Goal: Task Accomplishment & Management: Complete application form

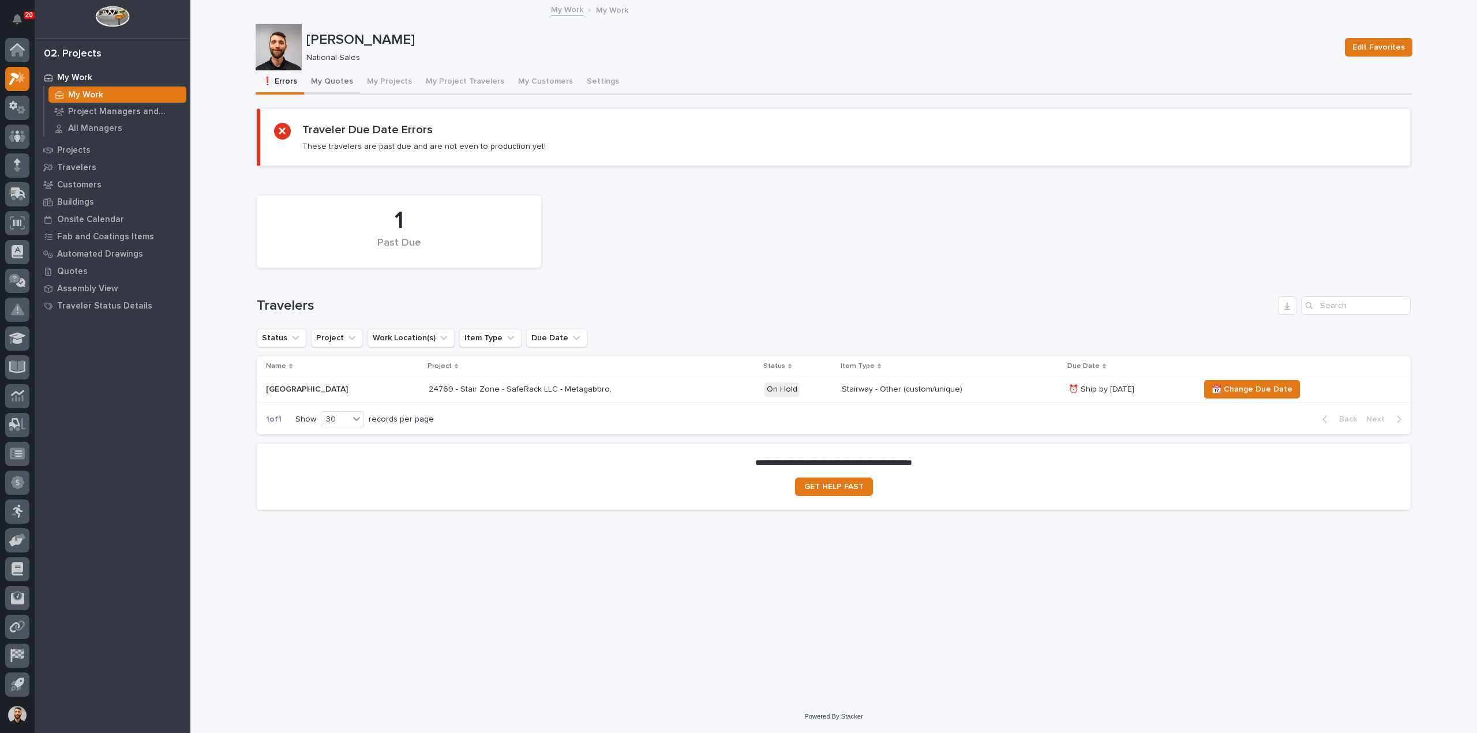
click at [338, 80] on button "My Quotes" at bounding box center [332, 82] width 56 height 24
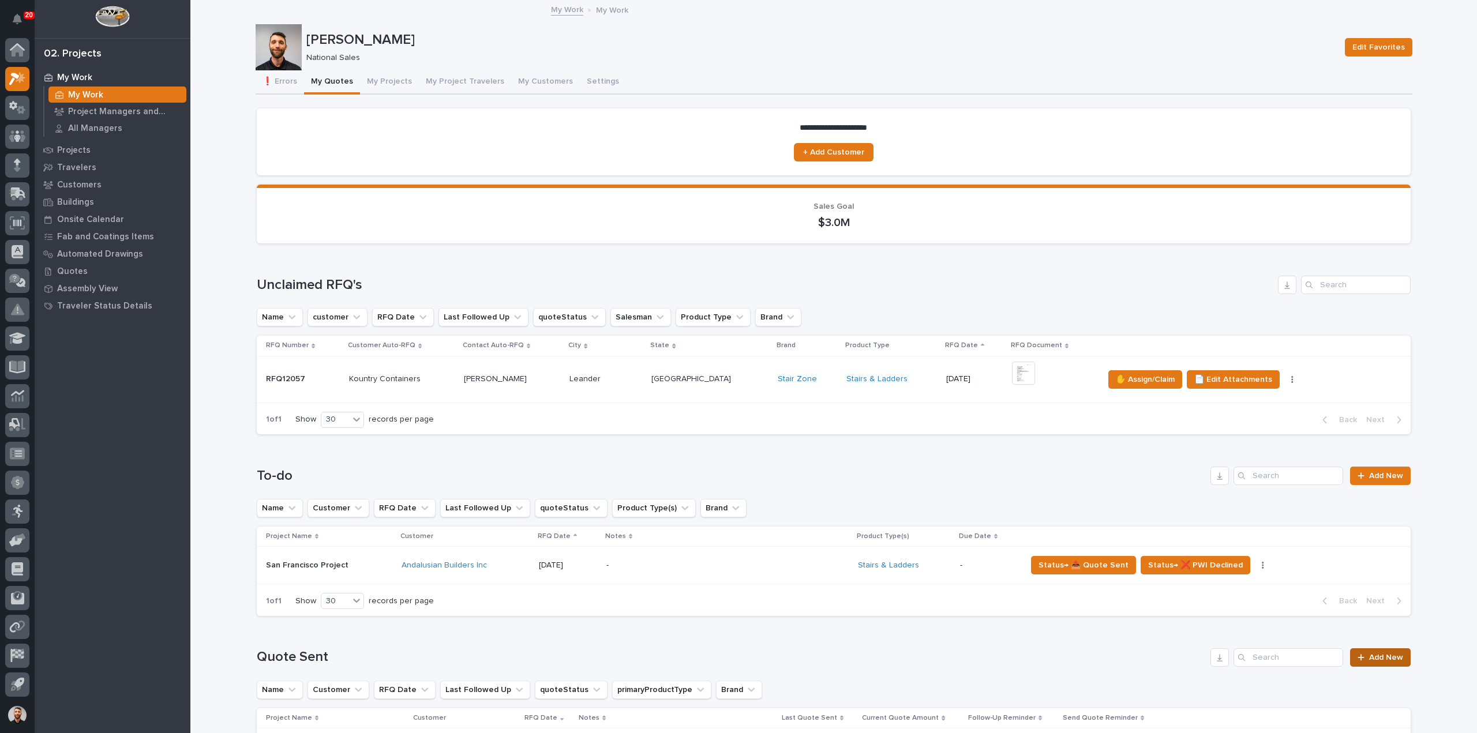
scroll to position [289, 0]
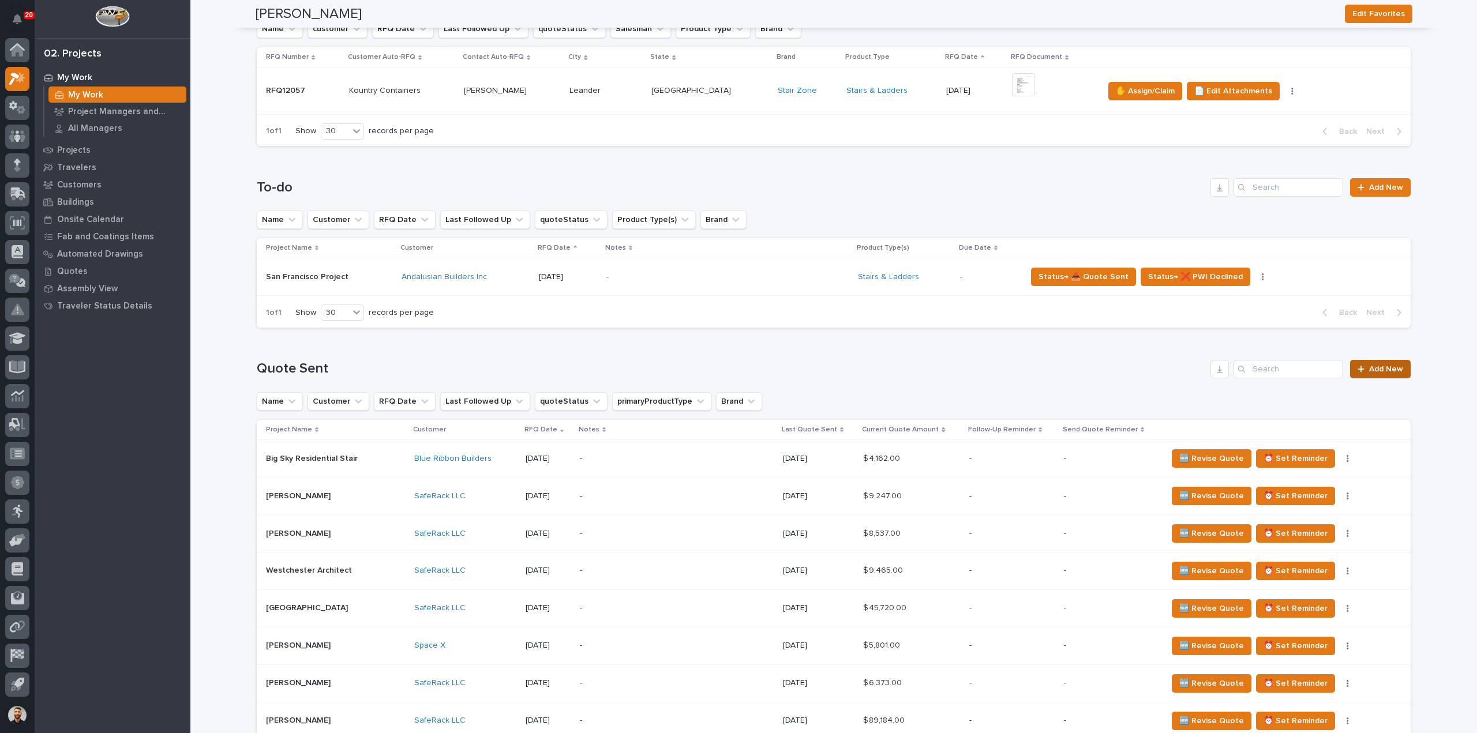
click at [1385, 365] on span "Add New" at bounding box center [1386, 369] width 34 height 8
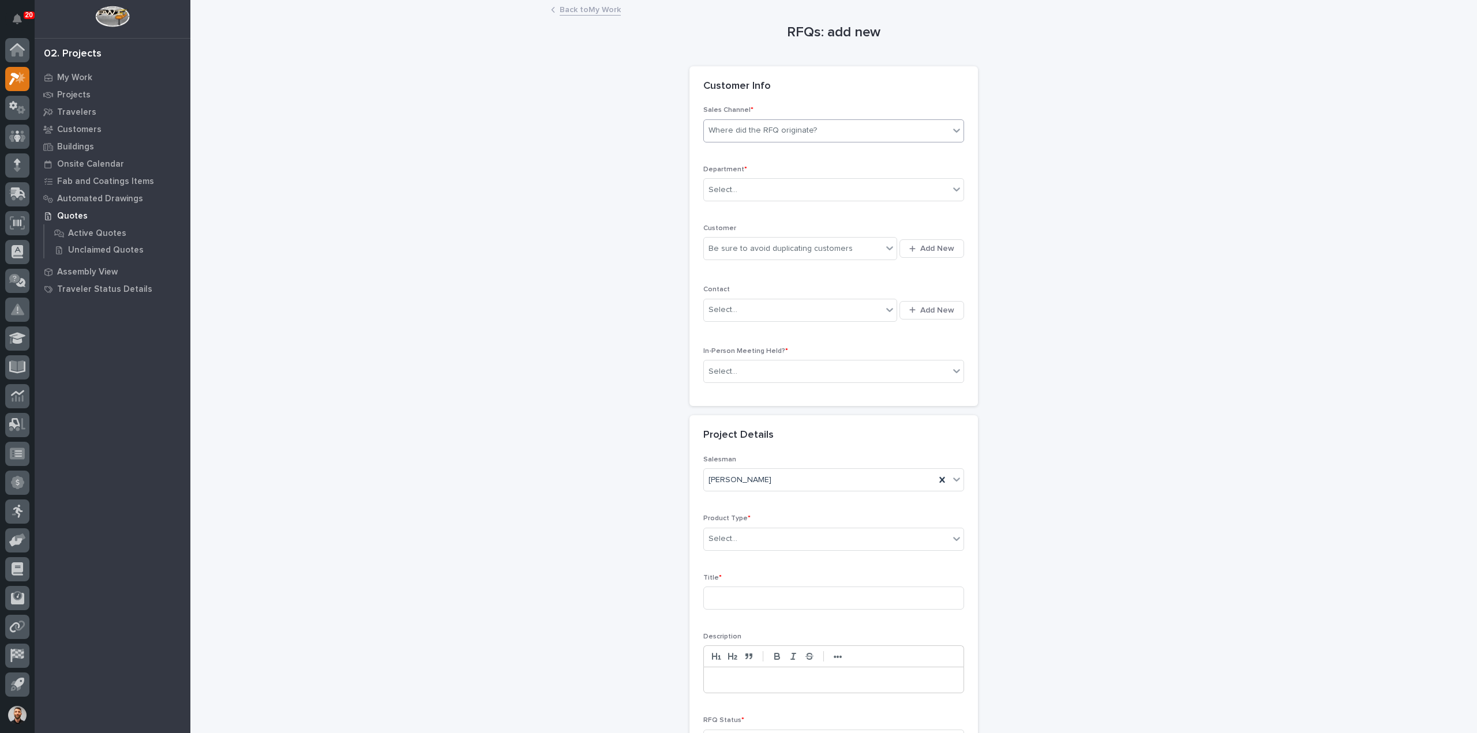
click at [773, 136] on div "Where did the RFQ originate?" at bounding box center [763, 131] width 108 height 12
click at [752, 196] on div "Stair Zone" at bounding box center [829, 193] width 260 height 20
click at [751, 188] on div "Select..." at bounding box center [826, 190] width 245 height 19
click at [743, 212] on span "National Sales" at bounding box center [733, 210] width 58 height 13
click at [737, 249] on div "Be sure to avoid duplicating customers" at bounding box center [781, 249] width 144 height 12
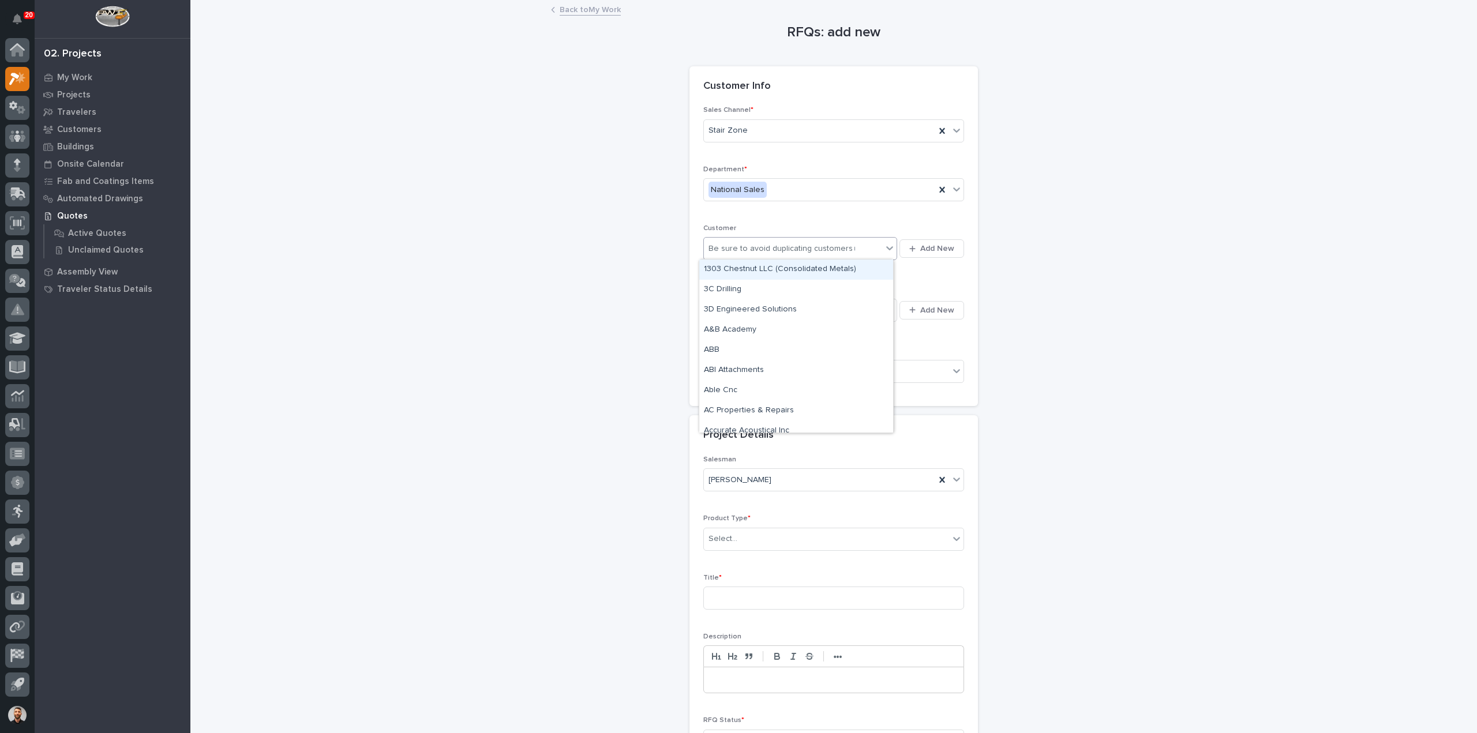
type input "***"
click at [736, 266] on div "MKW Construction Co" at bounding box center [796, 270] width 194 height 20
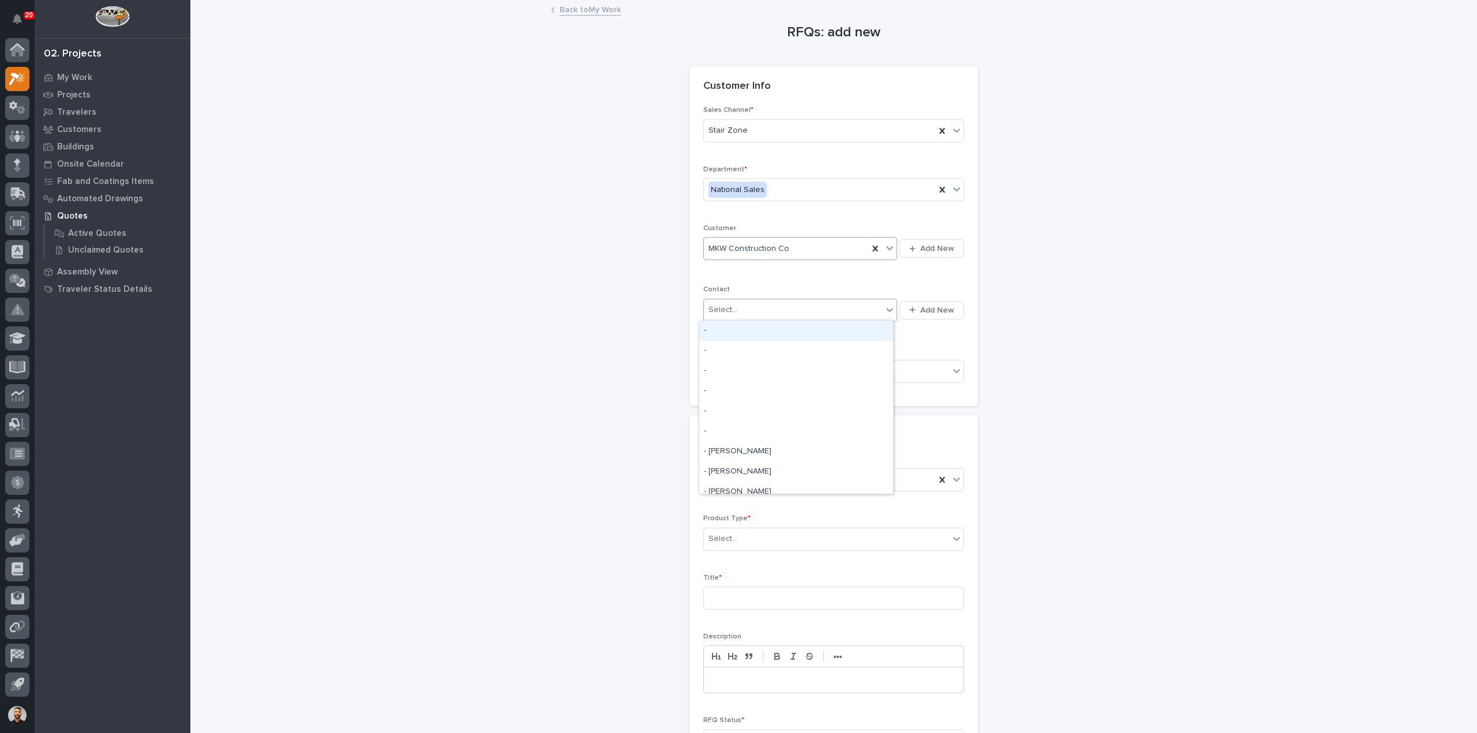
click at [736, 306] on div "Select..." at bounding box center [793, 310] width 178 height 19
type input "***"
click at [777, 328] on div "MKW Construction Co - Michael Decaire" at bounding box center [796, 331] width 194 height 20
click at [763, 369] on div "Select..." at bounding box center [826, 371] width 245 height 19
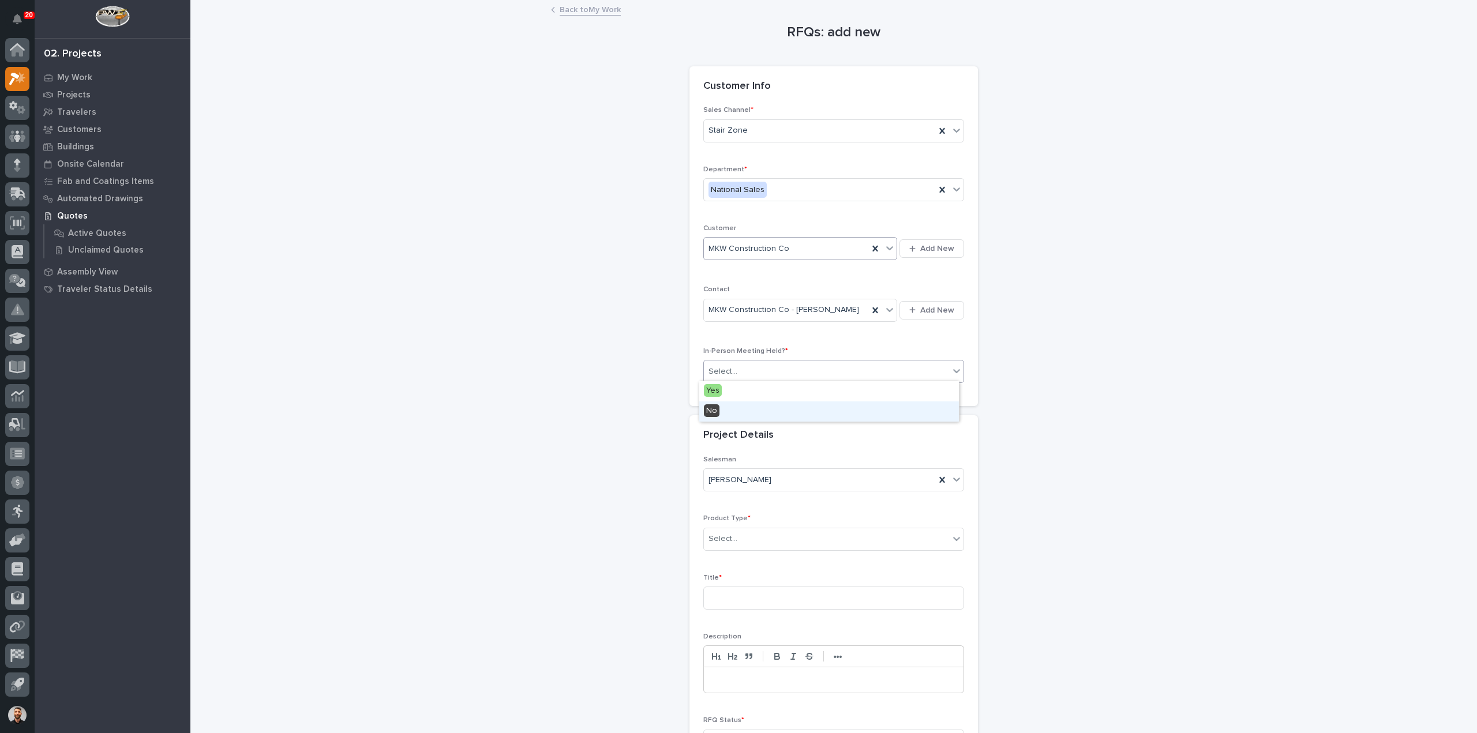
click at [739, 407] on div "No" at bounding box center [829, 412] width 260 height 20
click at [729, 530] on div "Select..." at bounding box center [826, 539] width 245 height 19
type input "*"
type input "****"
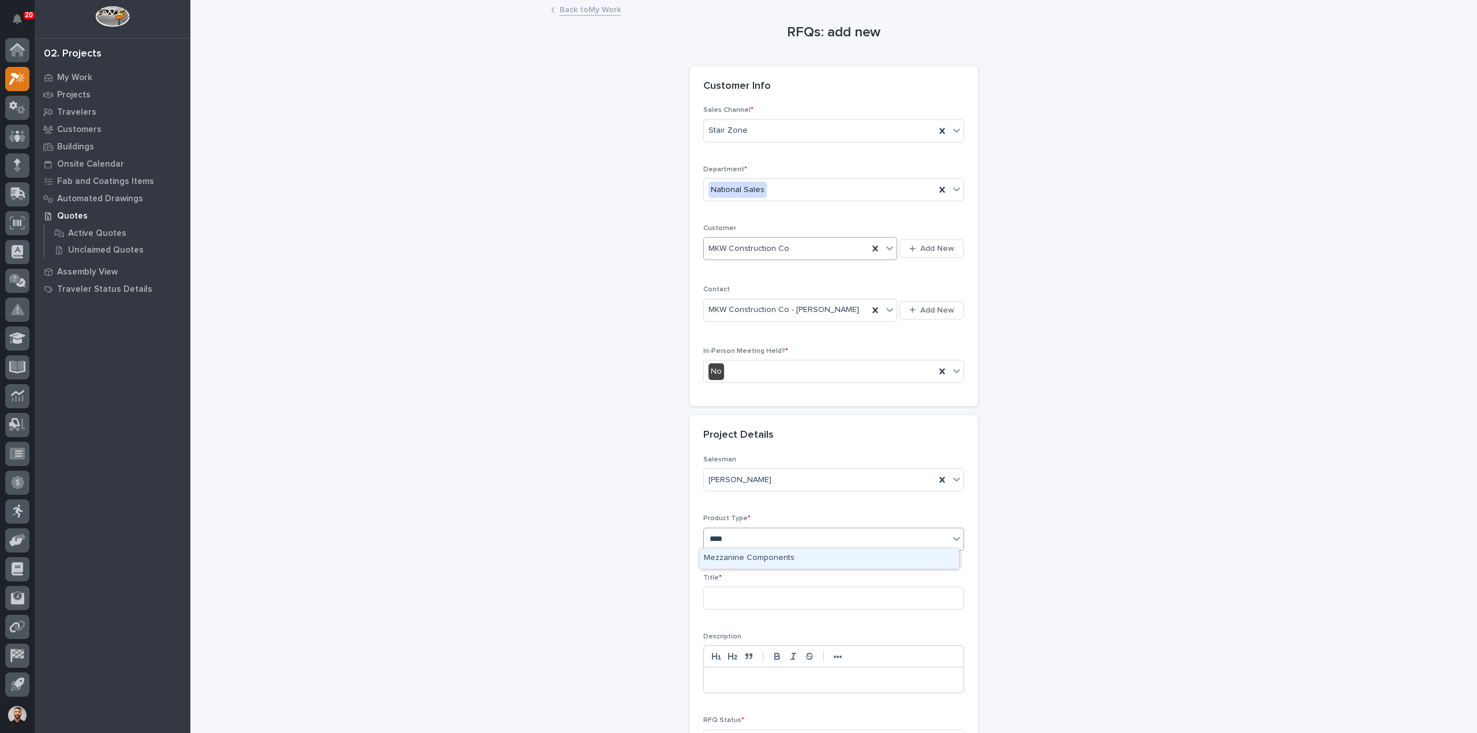
click at [731, 557] on div "Mezzanine Components" at bounding box center [829, 559] width 260 height 20
click at [728, 600] on input at bounding box center [833, 598] width 261 height 23
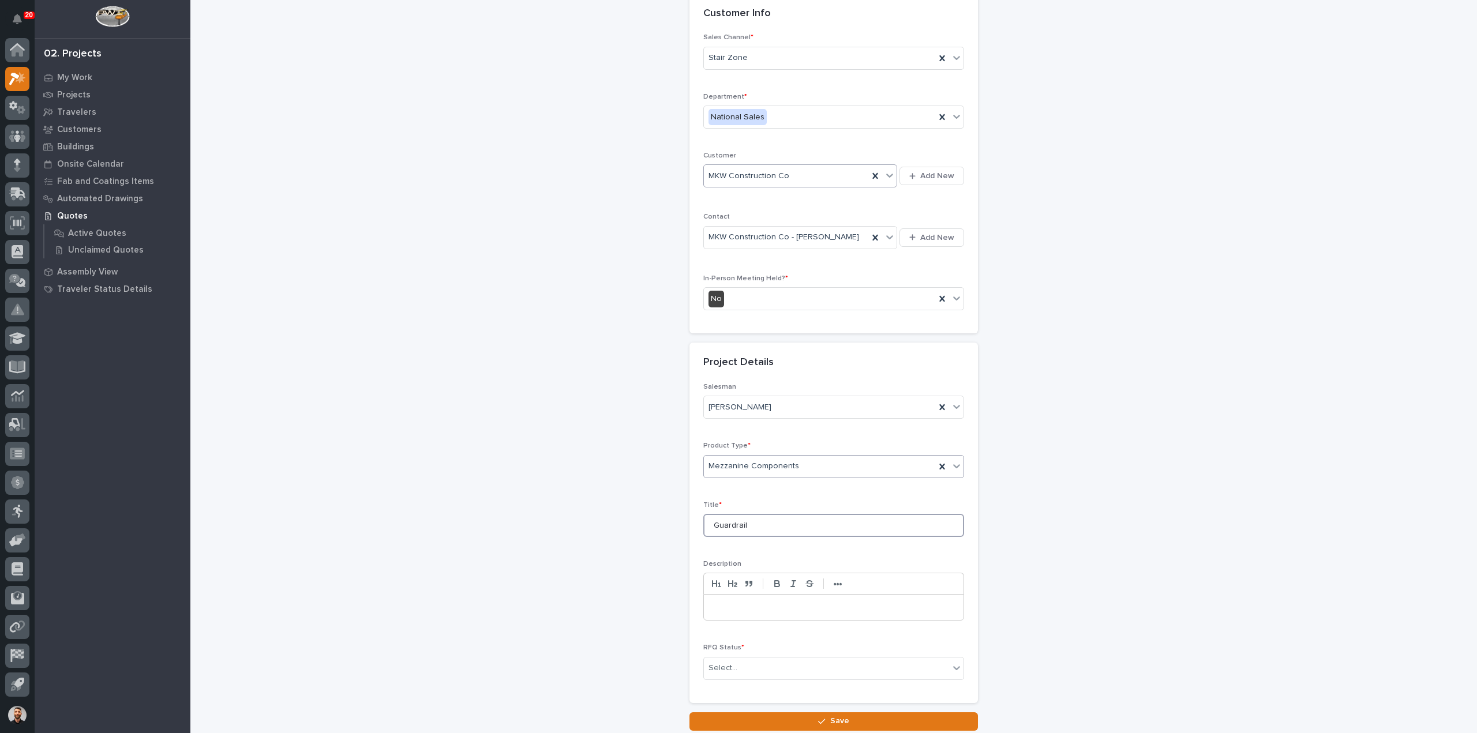
scroll to position [156, 0]
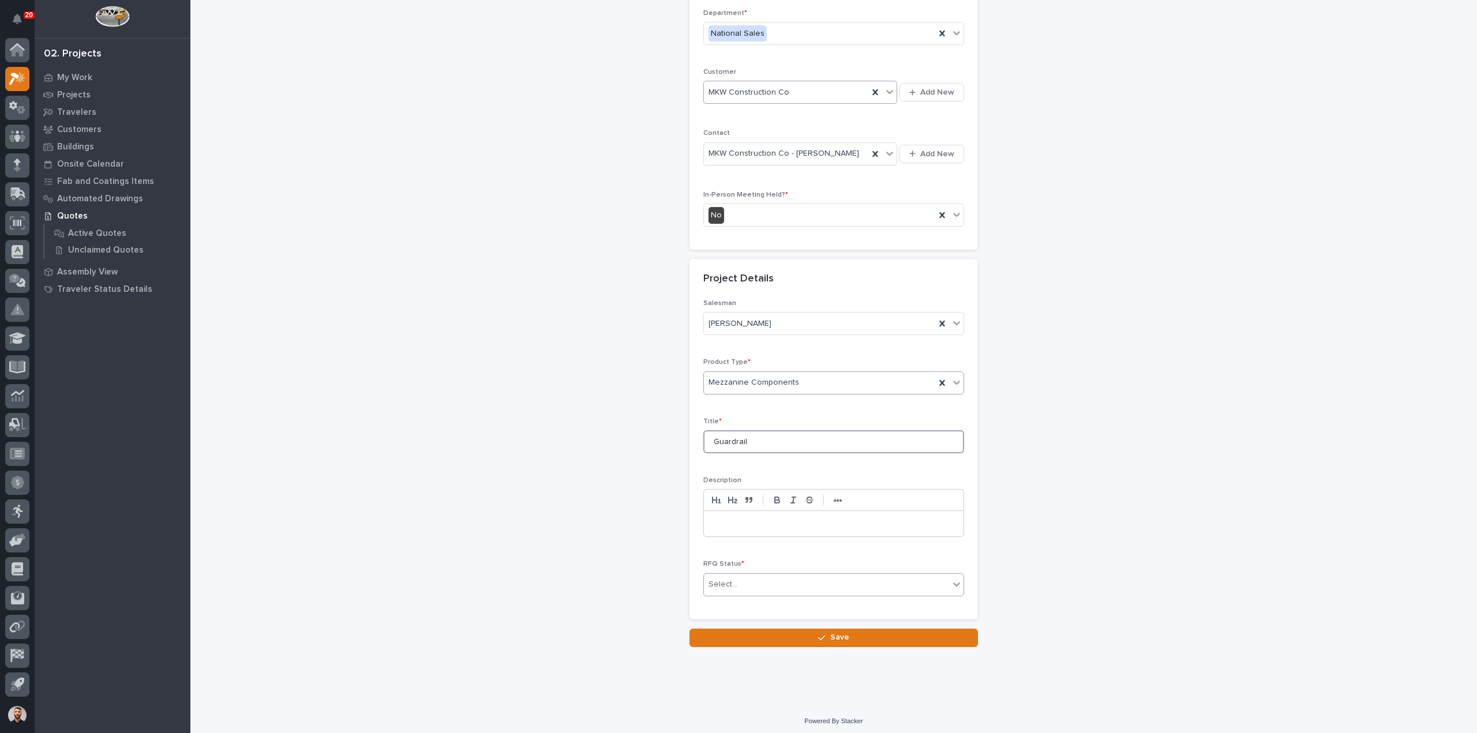
type input "Guardrail"
click at [724, 580] on div "Select..." at bounding box center [723, 585] width 29 height 12
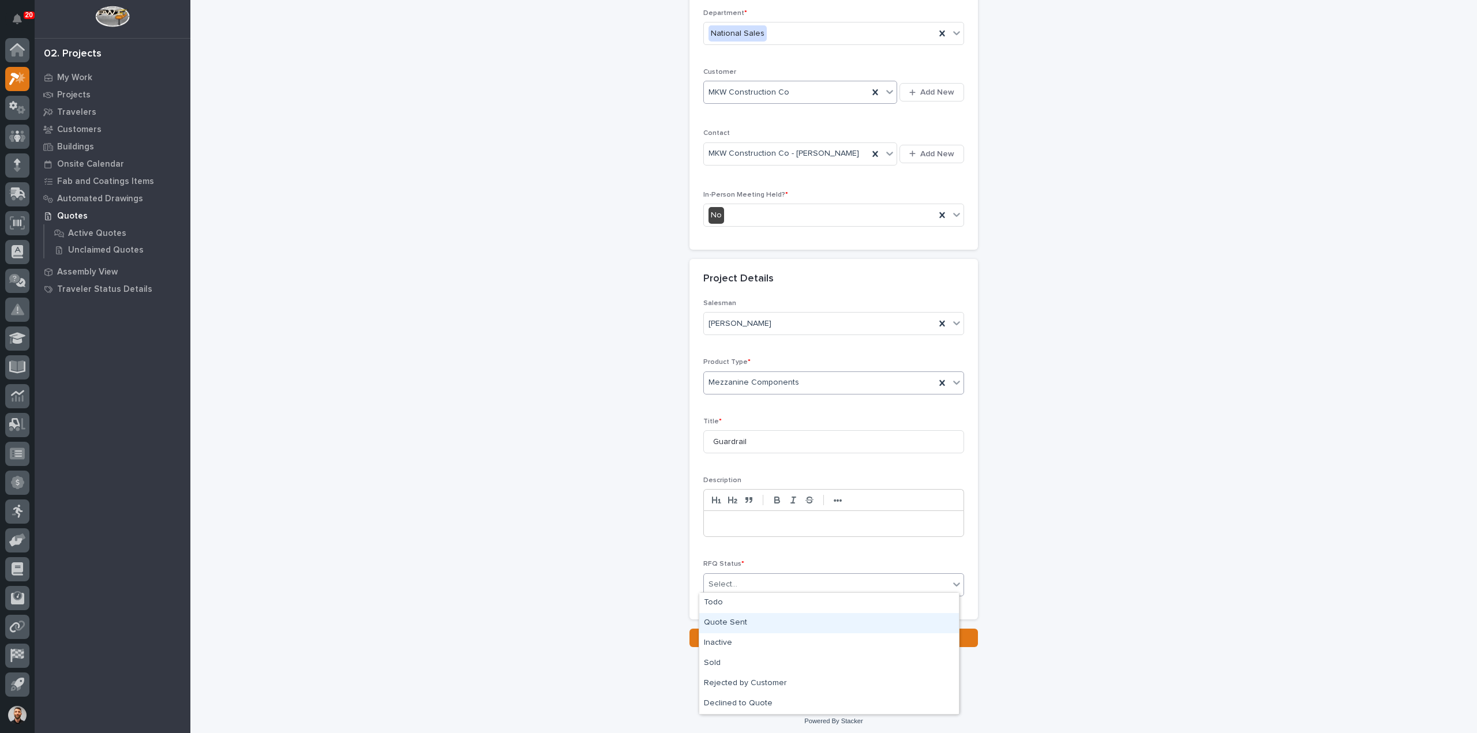
click at [724, 619] on div "Quote Sent" at bounding box center [829, 623] width 260 height 20
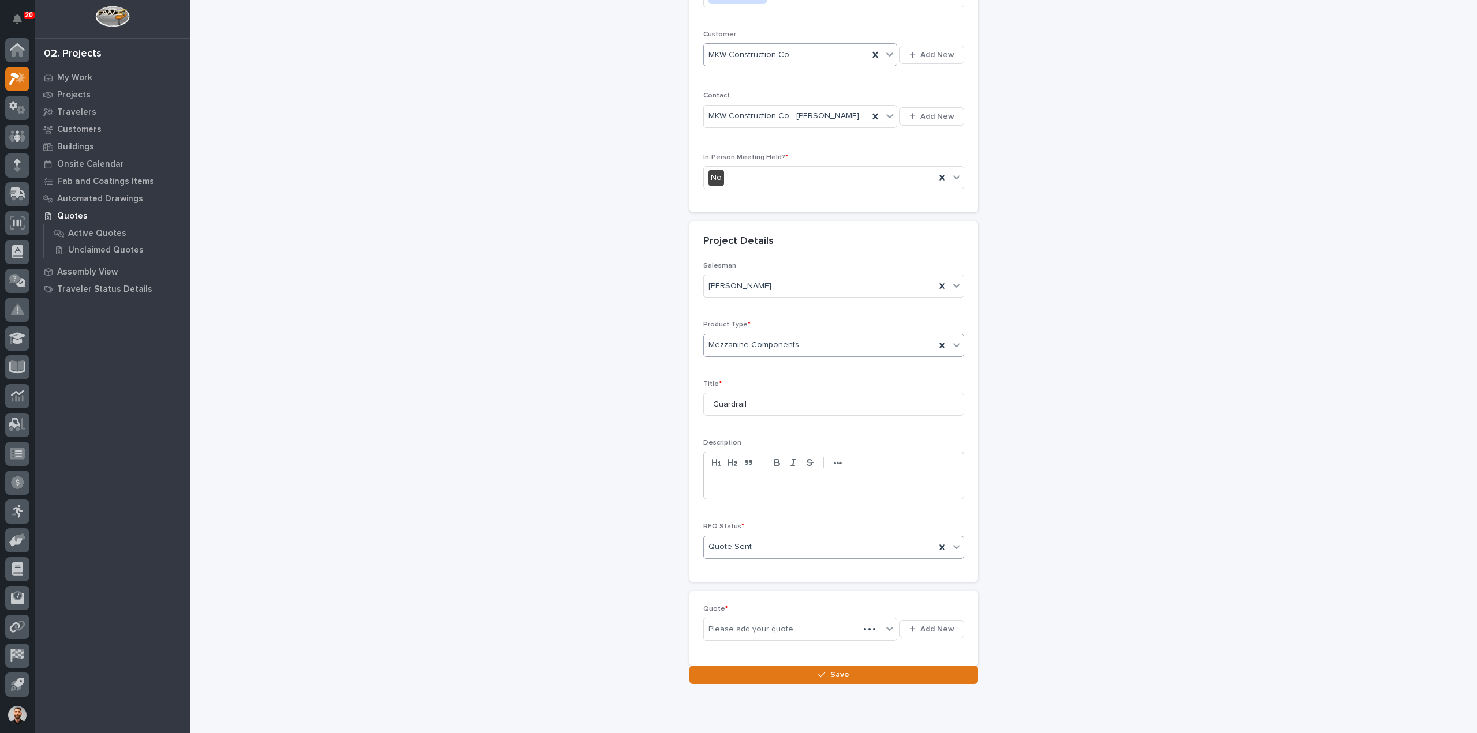
scroll to position [198, 0]
click at [928, 632] on div "Please add your quote Add New" at bounding box center [833, 625] width 261 height 28
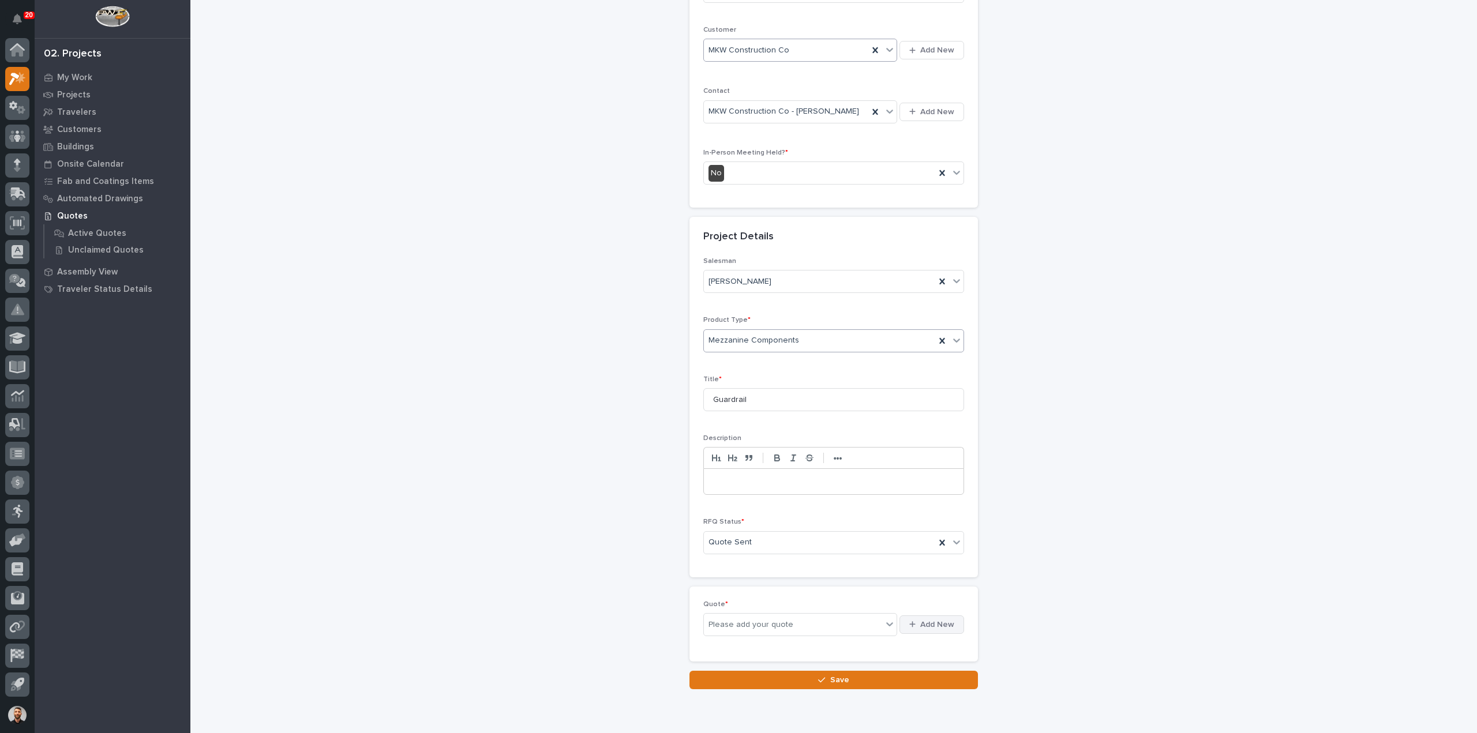
click at [930, 624] on span "Add New" at bounding box center [937, 625] width 34 height 10
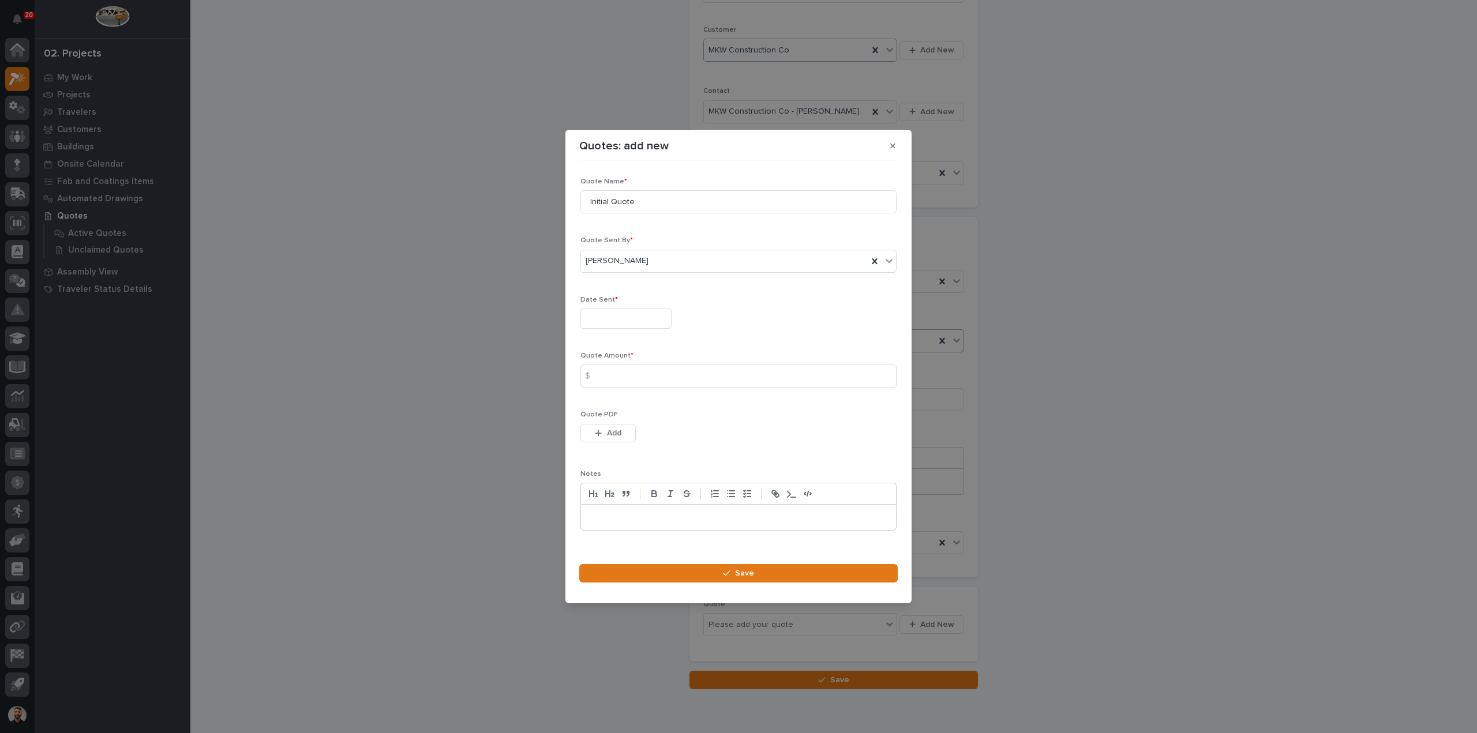
click at [620, 324] on input "text" at bounding box center [625, 319] width 91 height 20
click at [641, 189] on div "4" at bounding box center [642, 187] width 16 height 16
type input "**********"
click at [616, 374] on input at bounding box center [738, 376] width 316 height 23
type input "445"
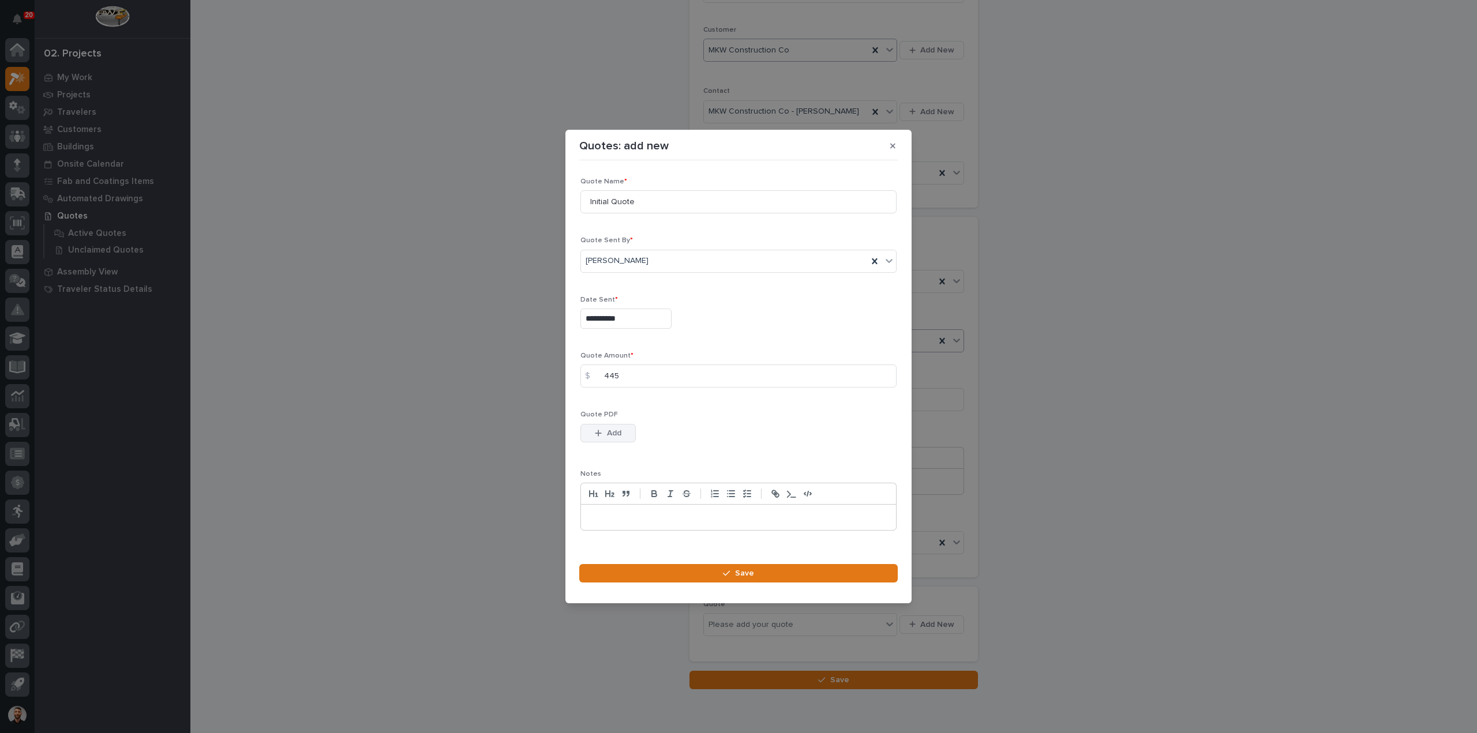
click at [609, 436] on span "Add" at bounding box center [614, 433] width 14 height 10
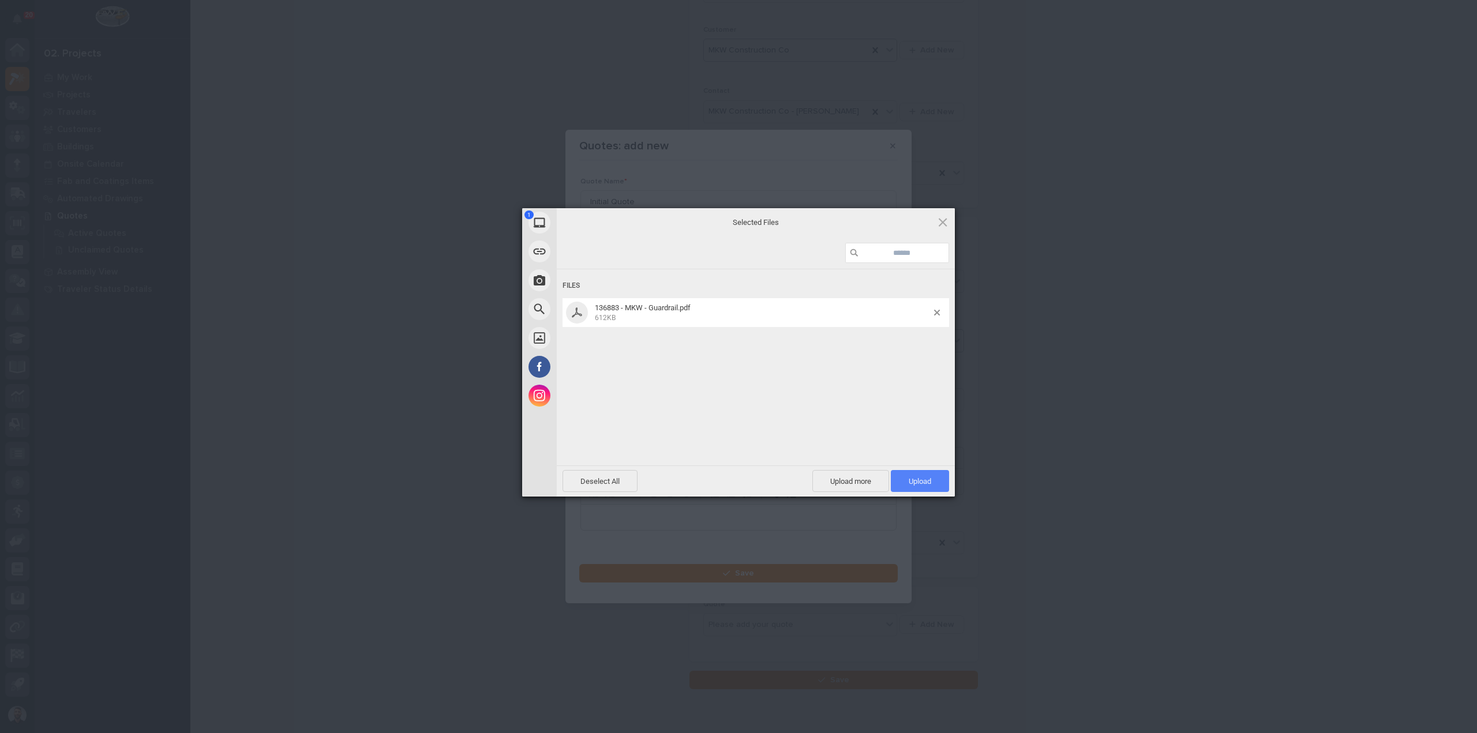
click at [920, 482] on span "Upload 1" at bounding box center [920, 481] width 23 height 9
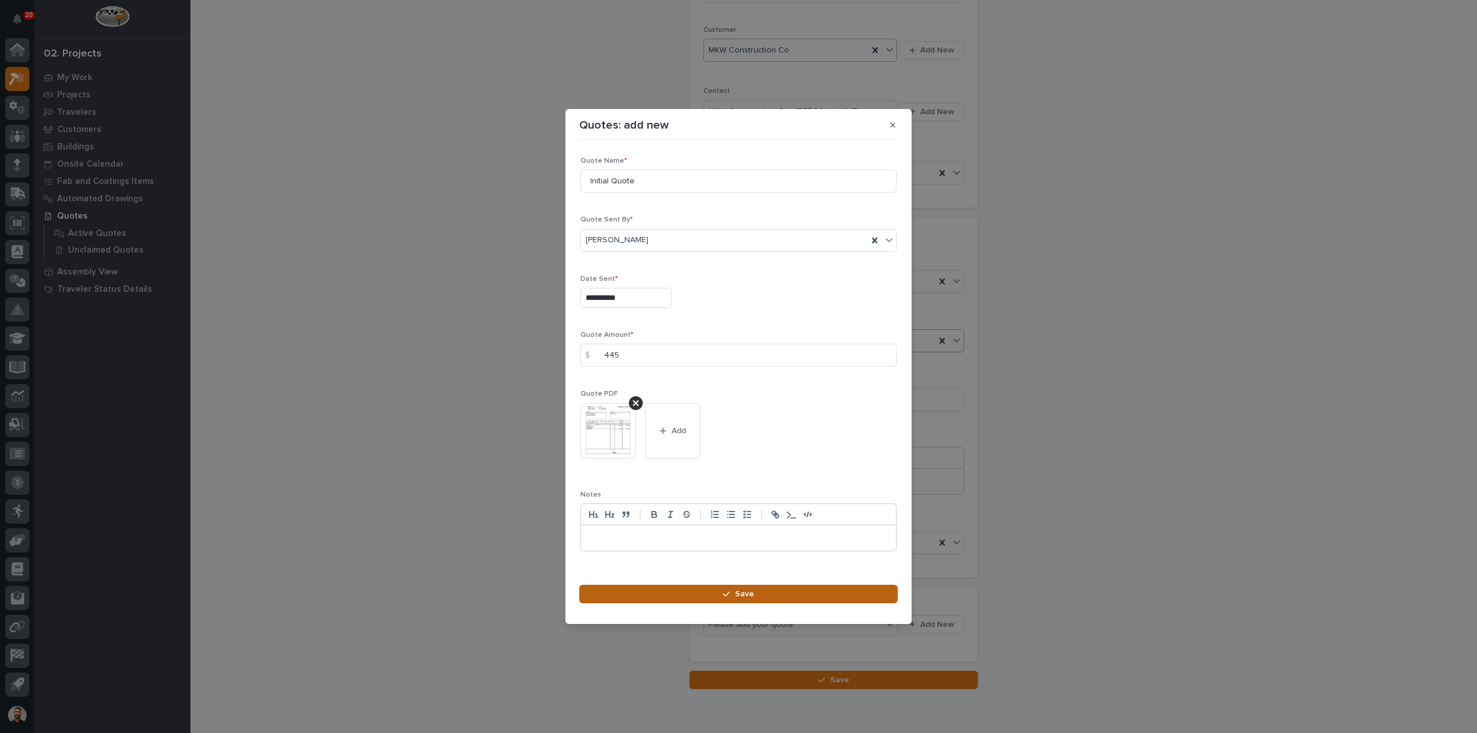
click at [786, 591] on button "Save" at bounding box center [738, 594] width 319 height 18
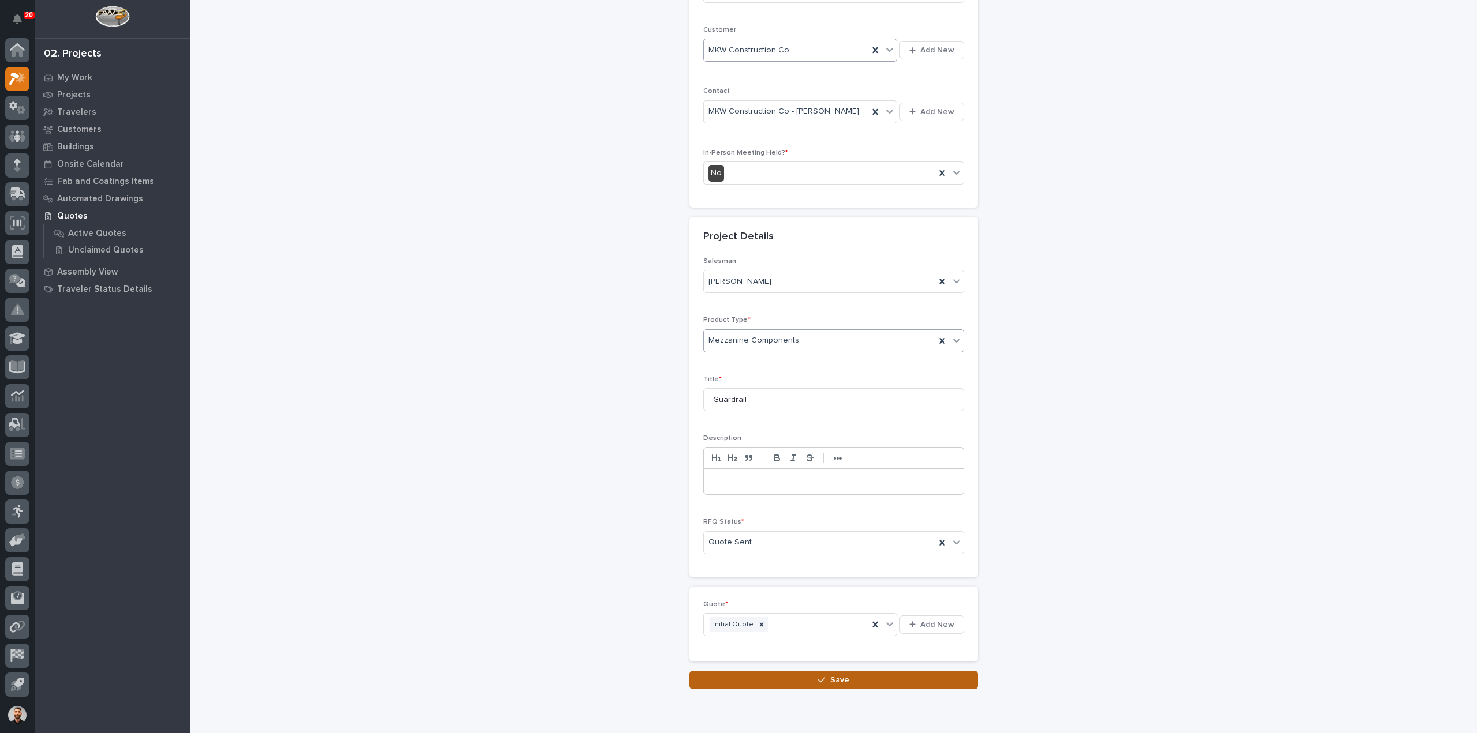
click at [811, 671] on button "Save" at bounding box center [834, 680] width 289 height 18
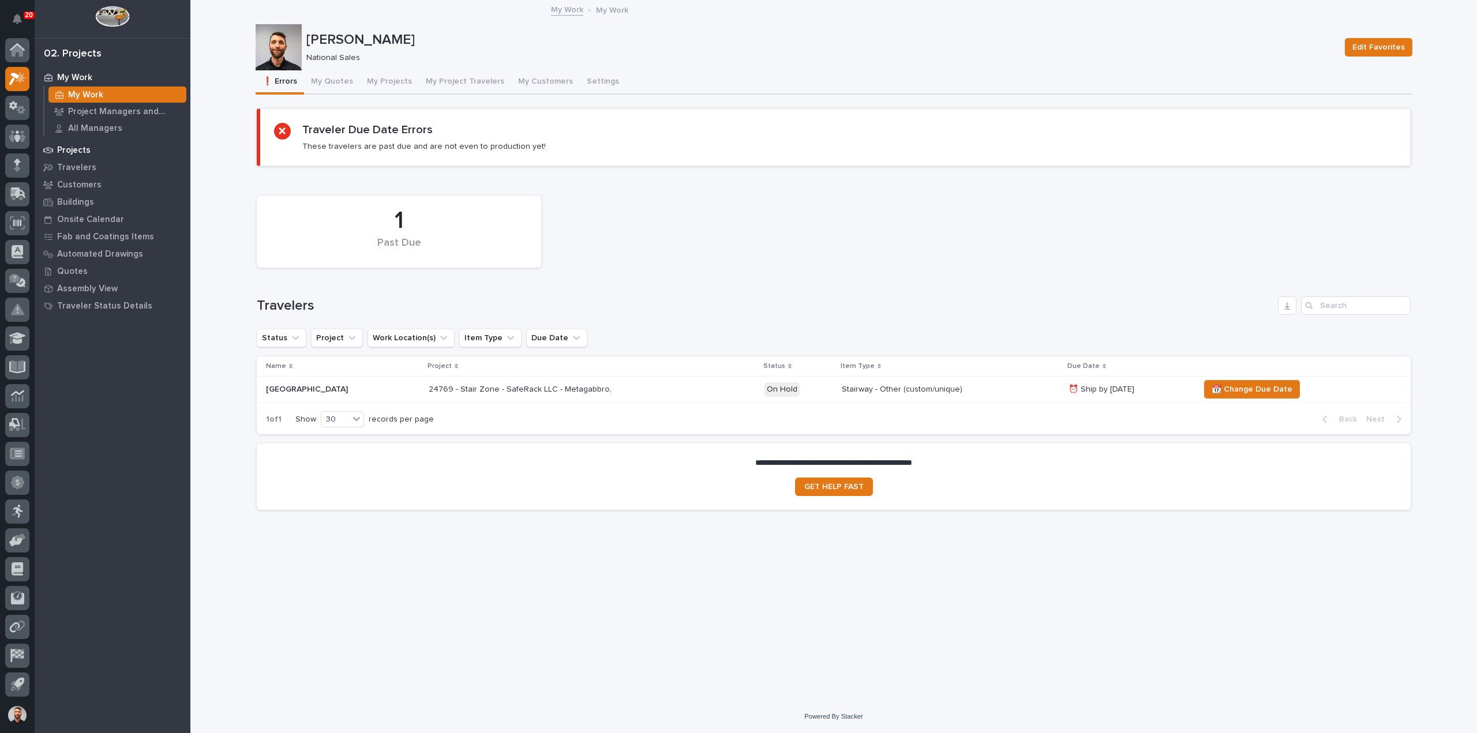
click at [78, 148] on p "Projects" at bounding box center [73, 150] width 33 height 10
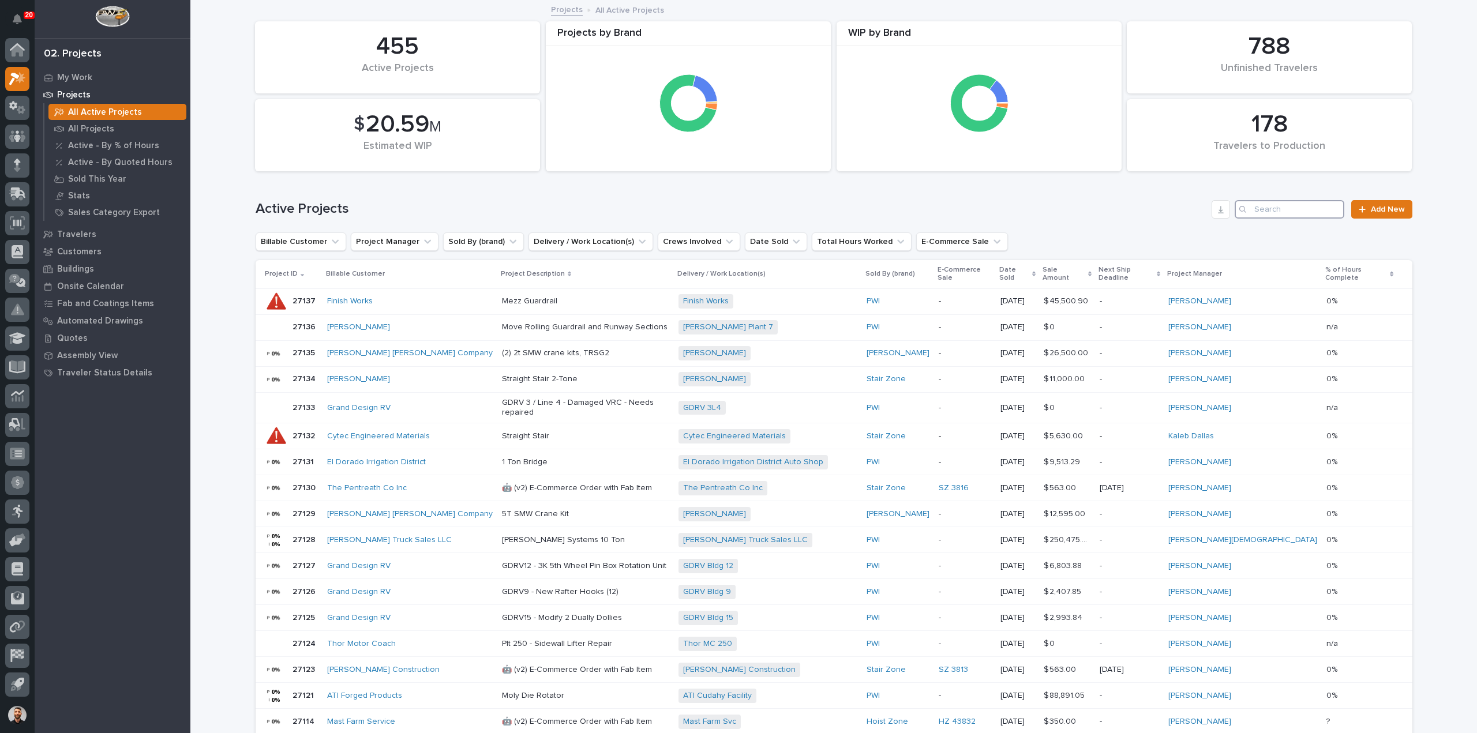
click at [1323, 205] on input "Search" at bounding box center [1290, 209] width 110 height 18
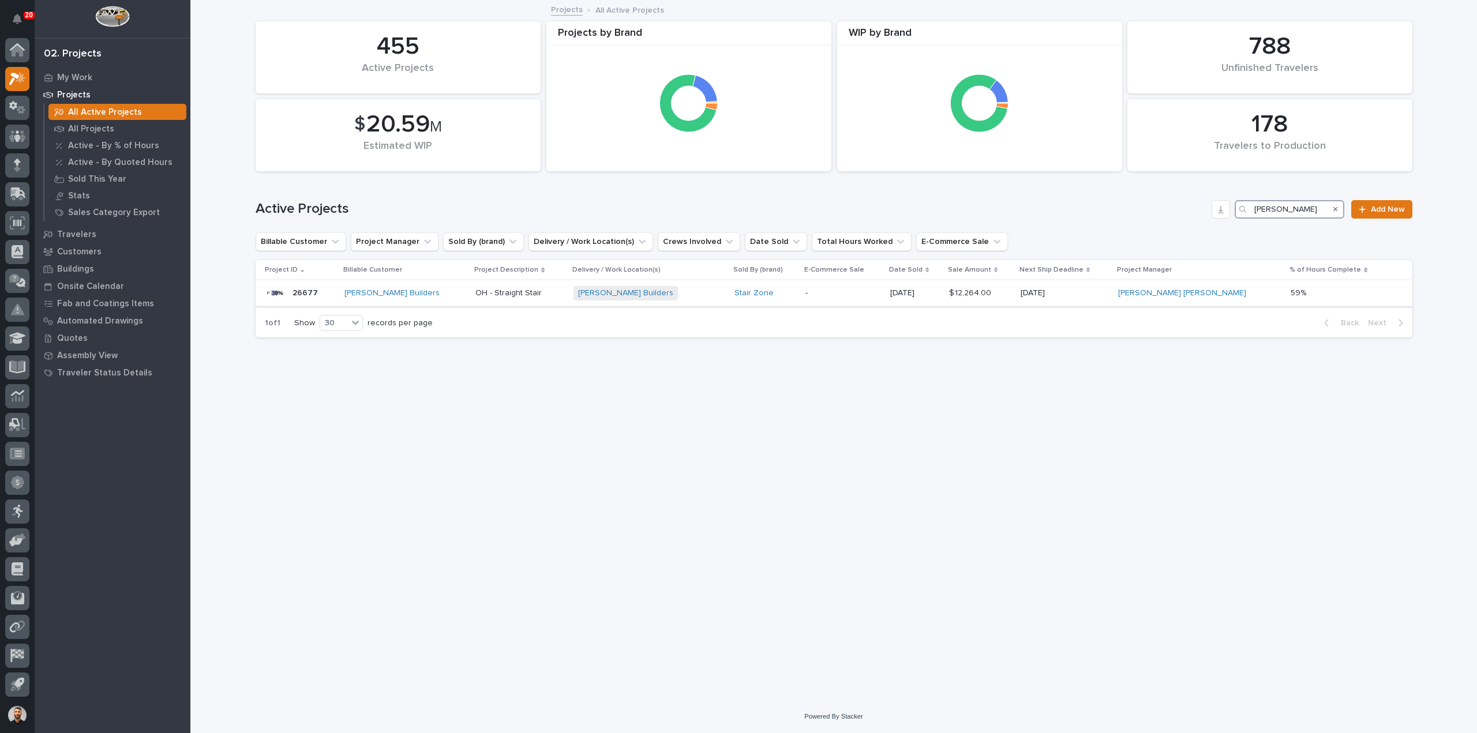
type input "sullivan"
click at [424, 290] on div "Sullivan Builders" at bounding box center [405, 294] width 122 height 10
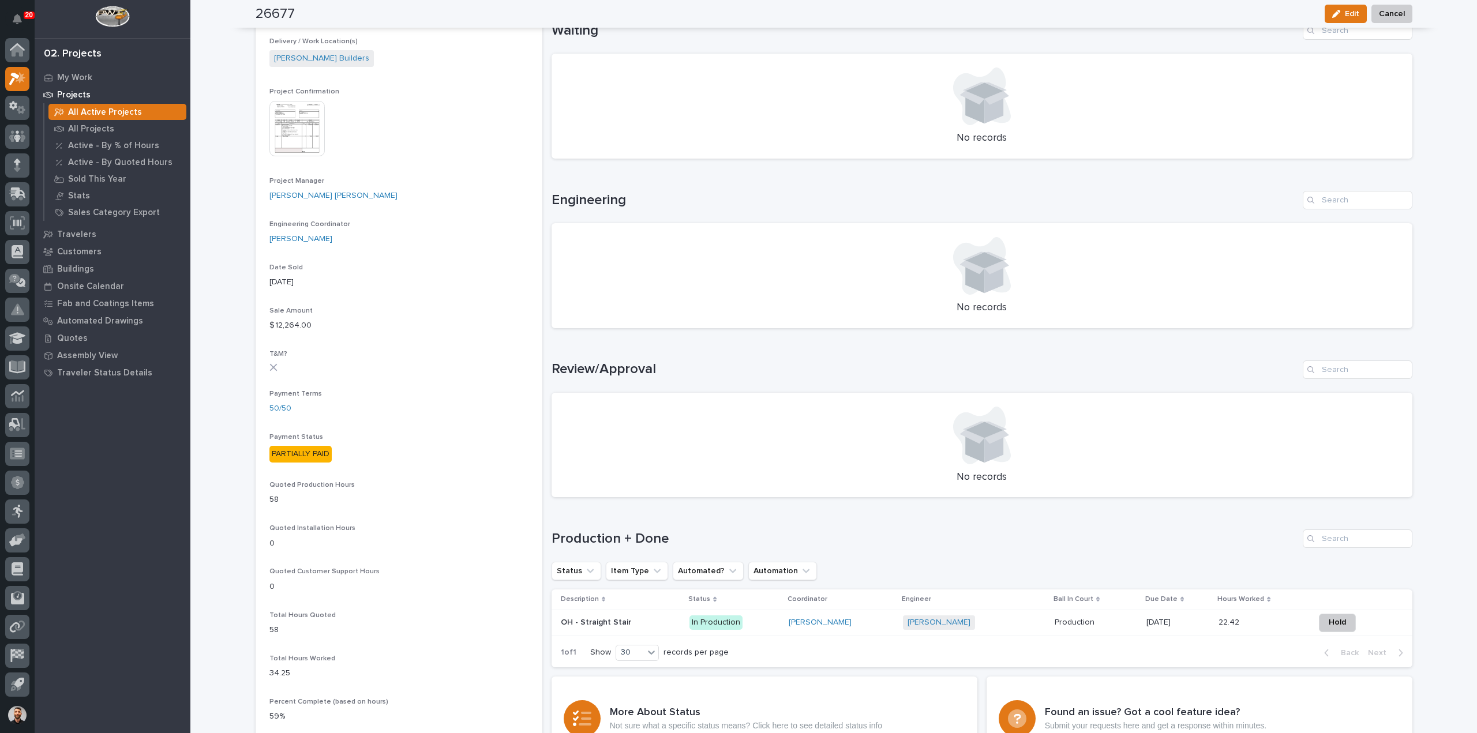
scroll to position [462, 0]
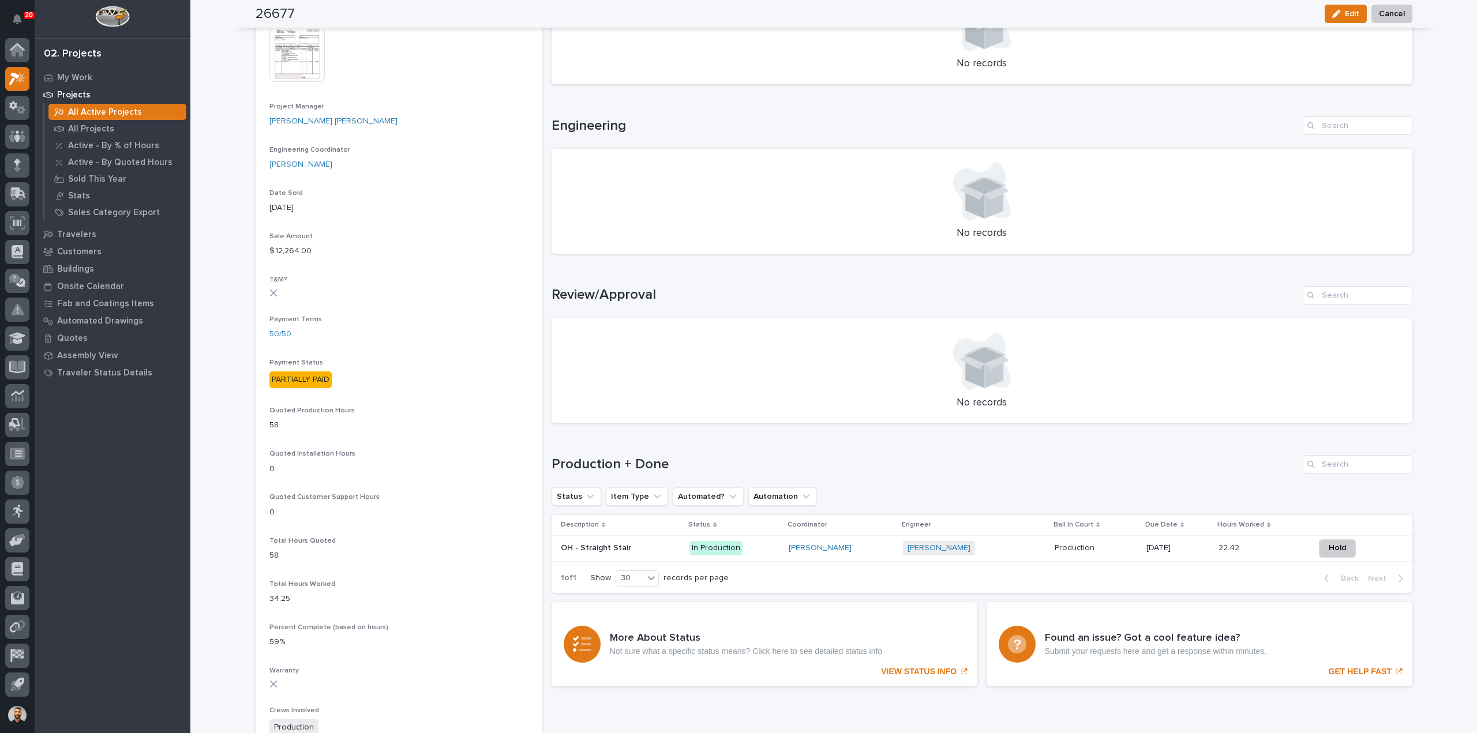
click at [967, 550] on div "Nate Rulli + 0" at bounding box center [974, 548] width 143 height 14
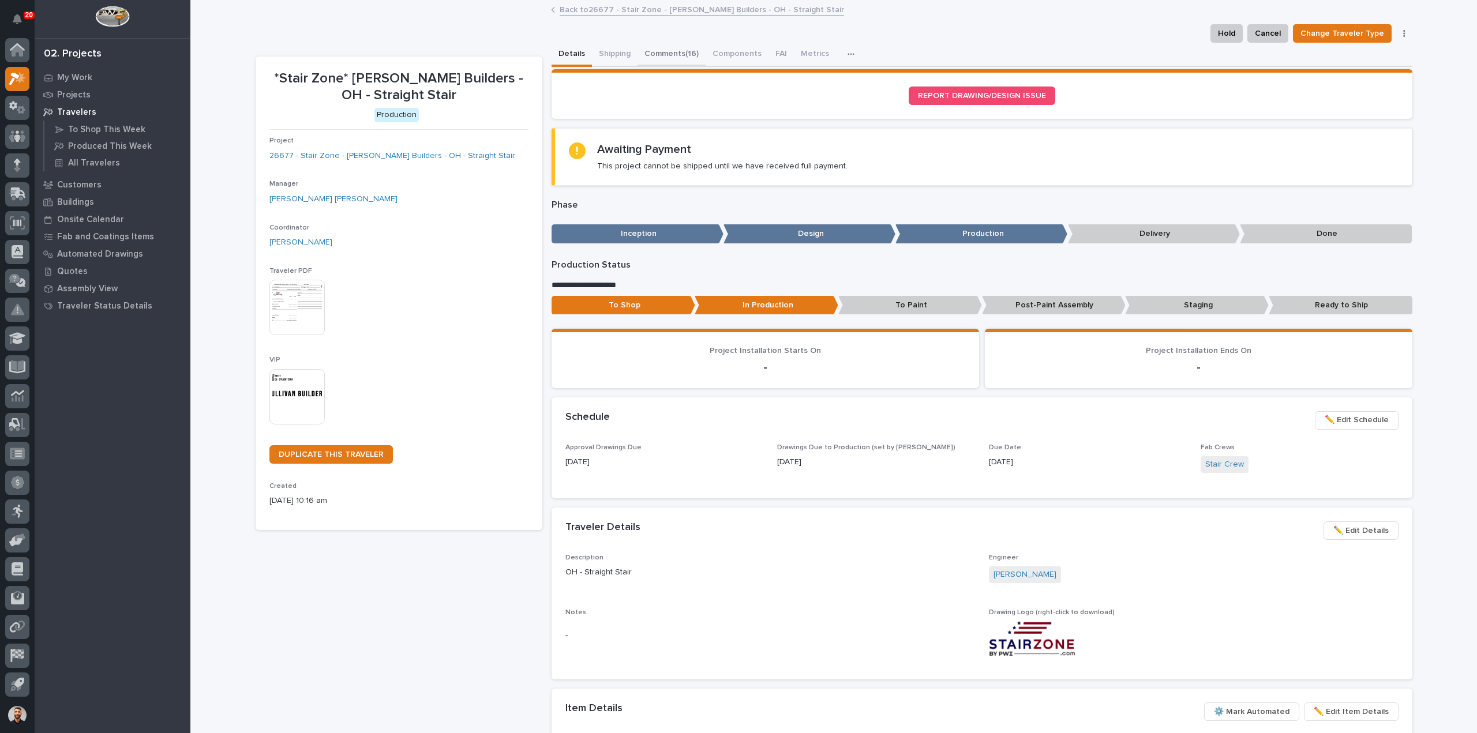
click at [650, 65] on div "**********" at bounding box center [982, 573] width 861 height 1060
click at [668, 56] on button "Comments (16)" at bounding box center [672, 55] width 68 height 24
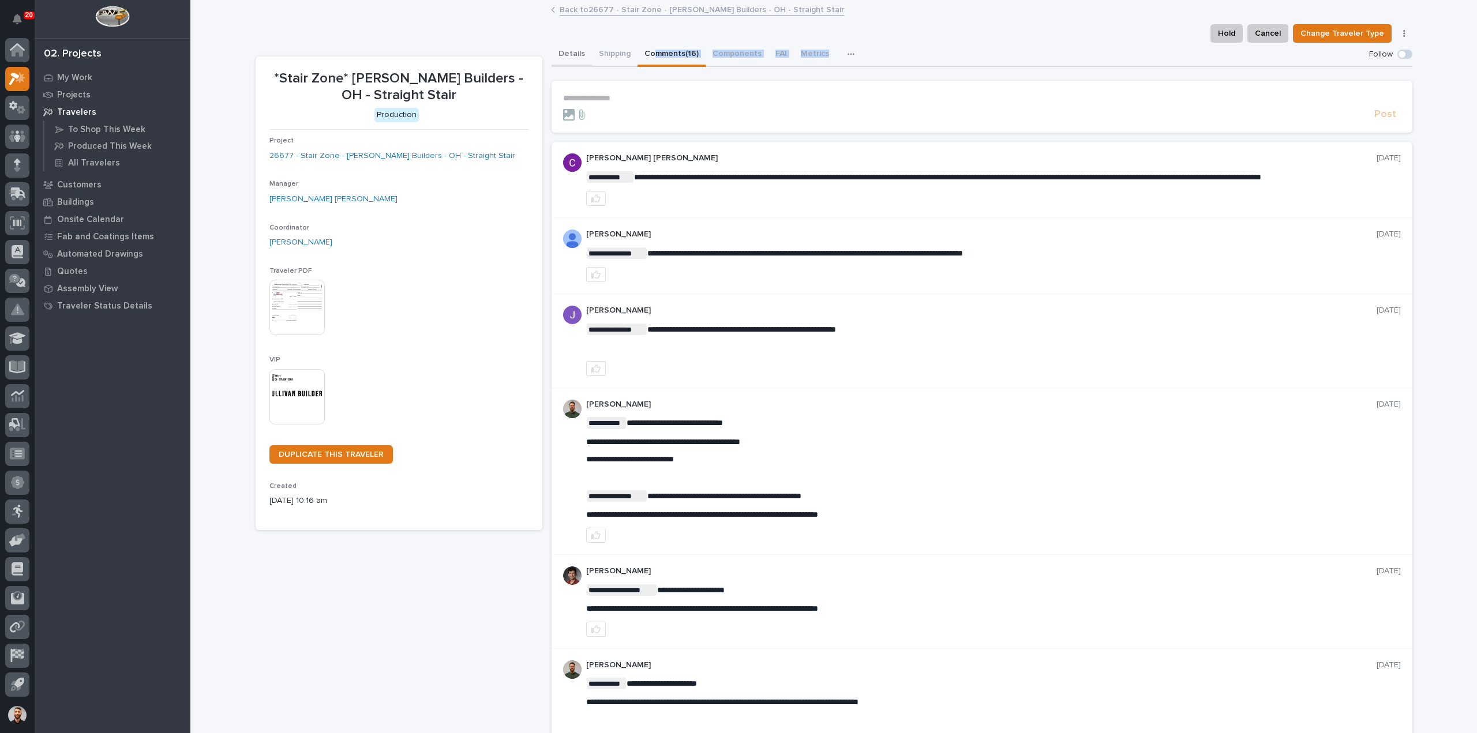
click at [578, 61] on button "Details" at bounding box center [572, 55] width 40 height 24
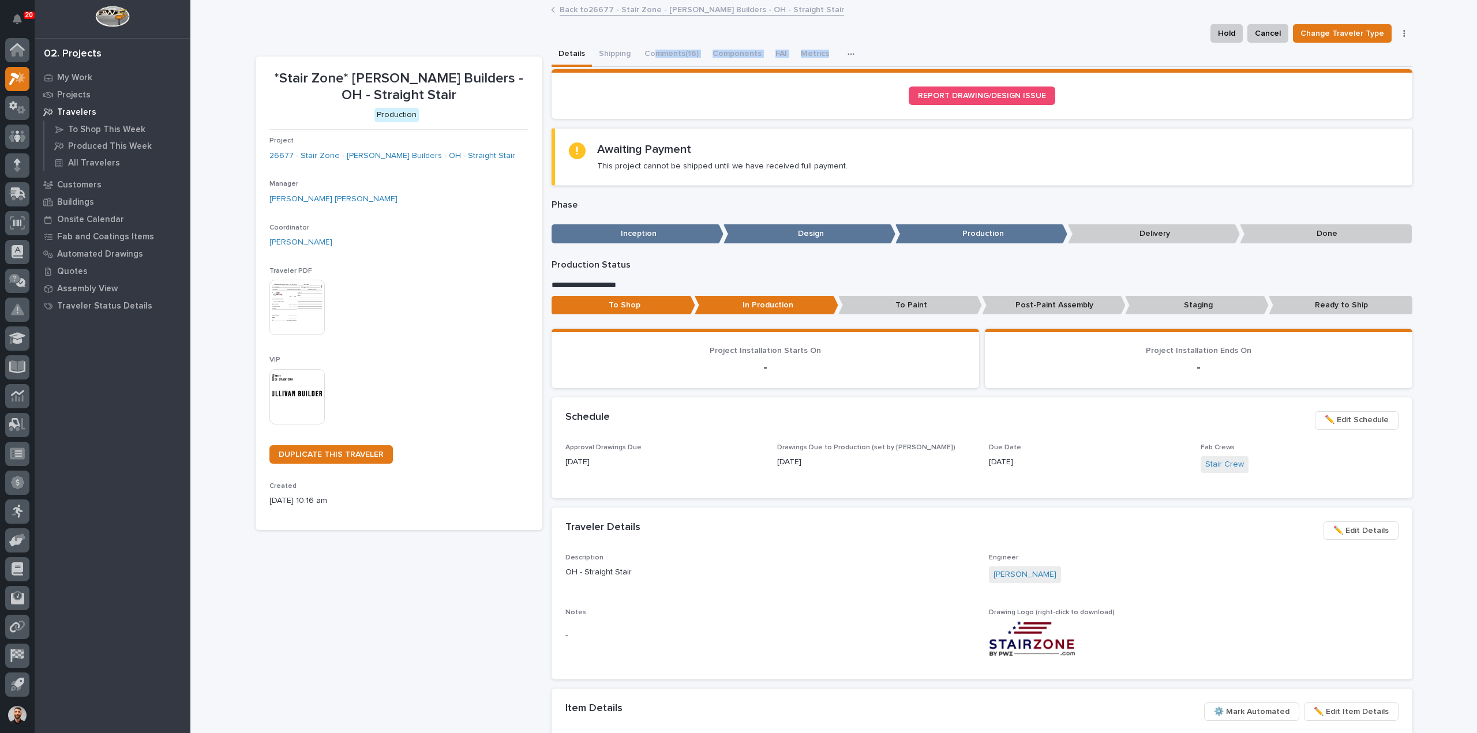
click at [695, 83] on section "REPORT DRAWING/DESIGN ISSUE" at bounding box center [982, 94] width 861 height 50
click at [680, 64] on button "Comments (16)" at bounding box center [672, 55] width 68 height 24
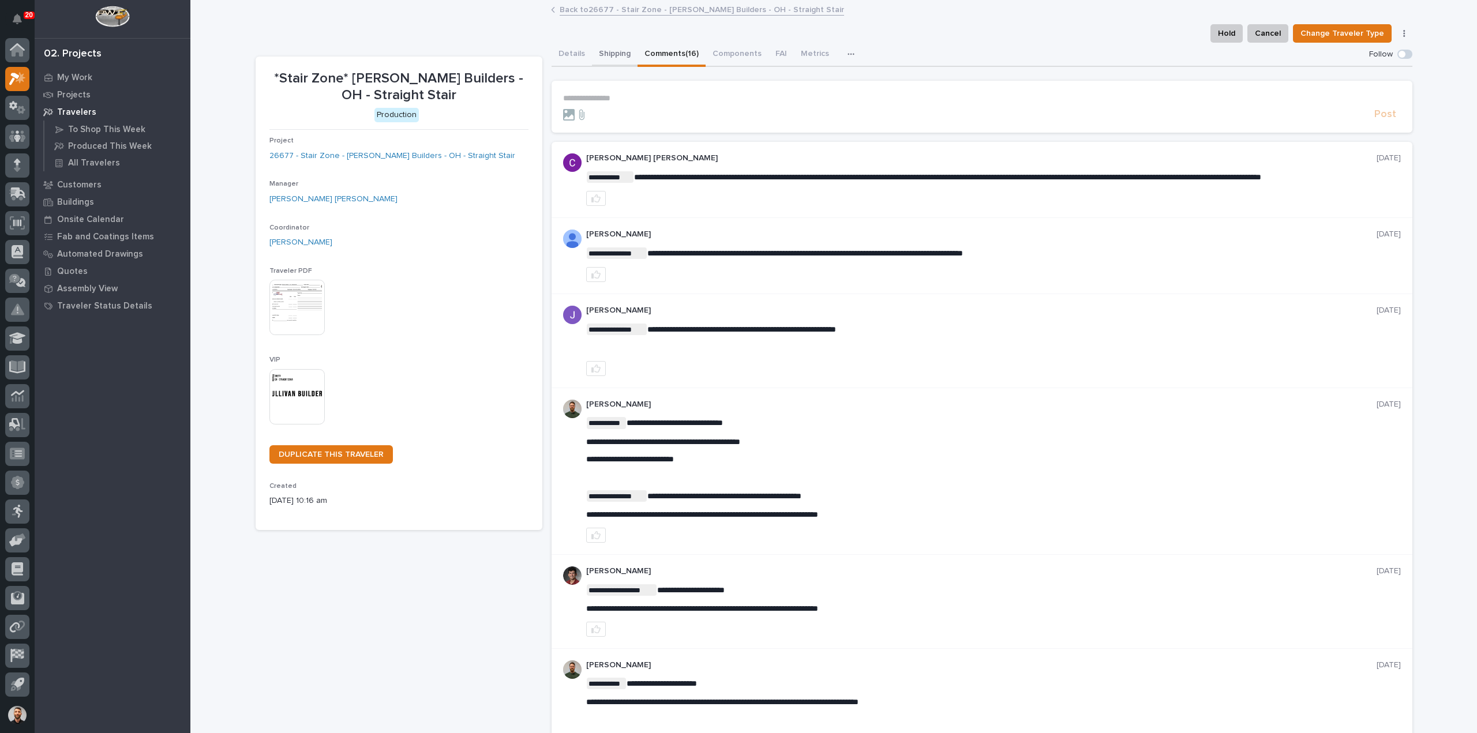
click at [571, 58] on button "Details" at bounding box center [572, 55] width 40 height 24
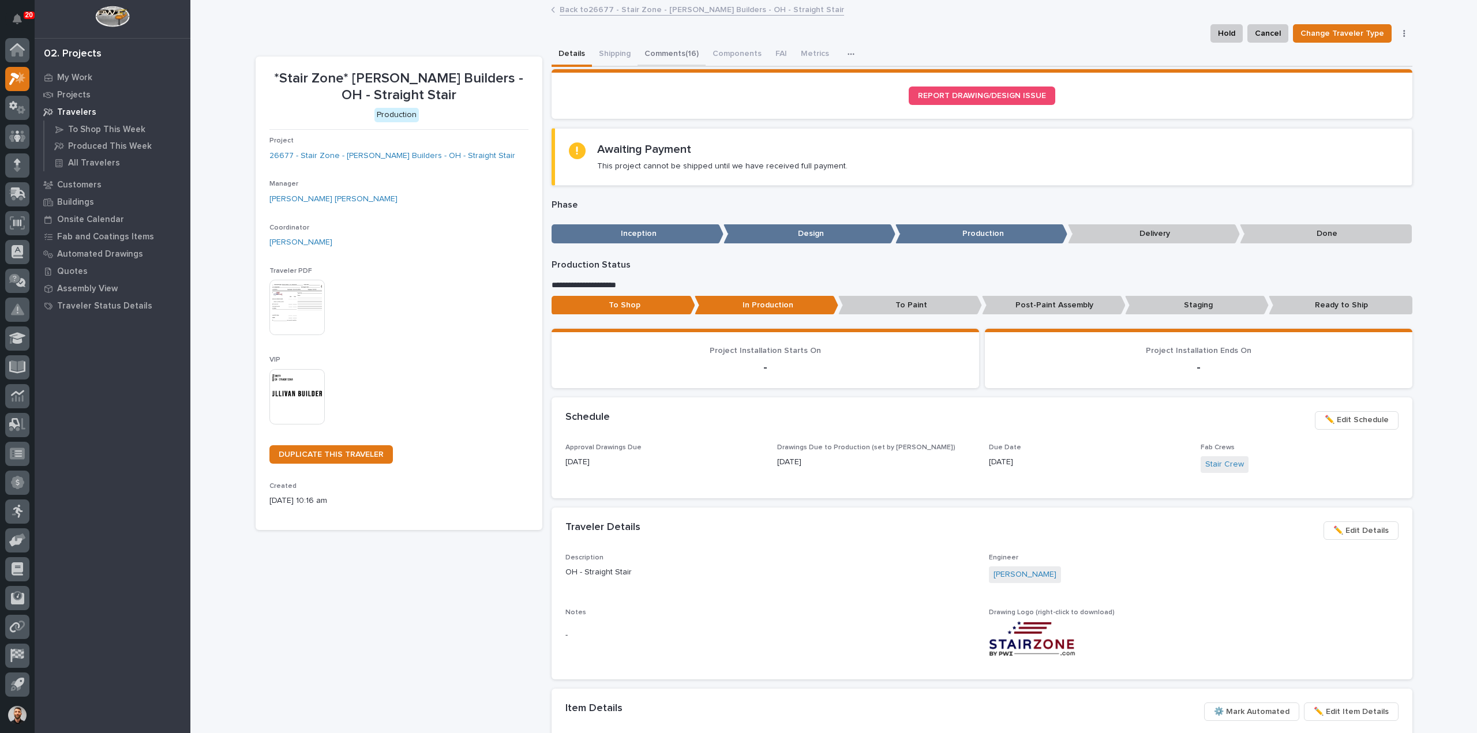
click at [658, 63] on button "Comments (16)" at bounding box center [672, 55] width 68 height 24
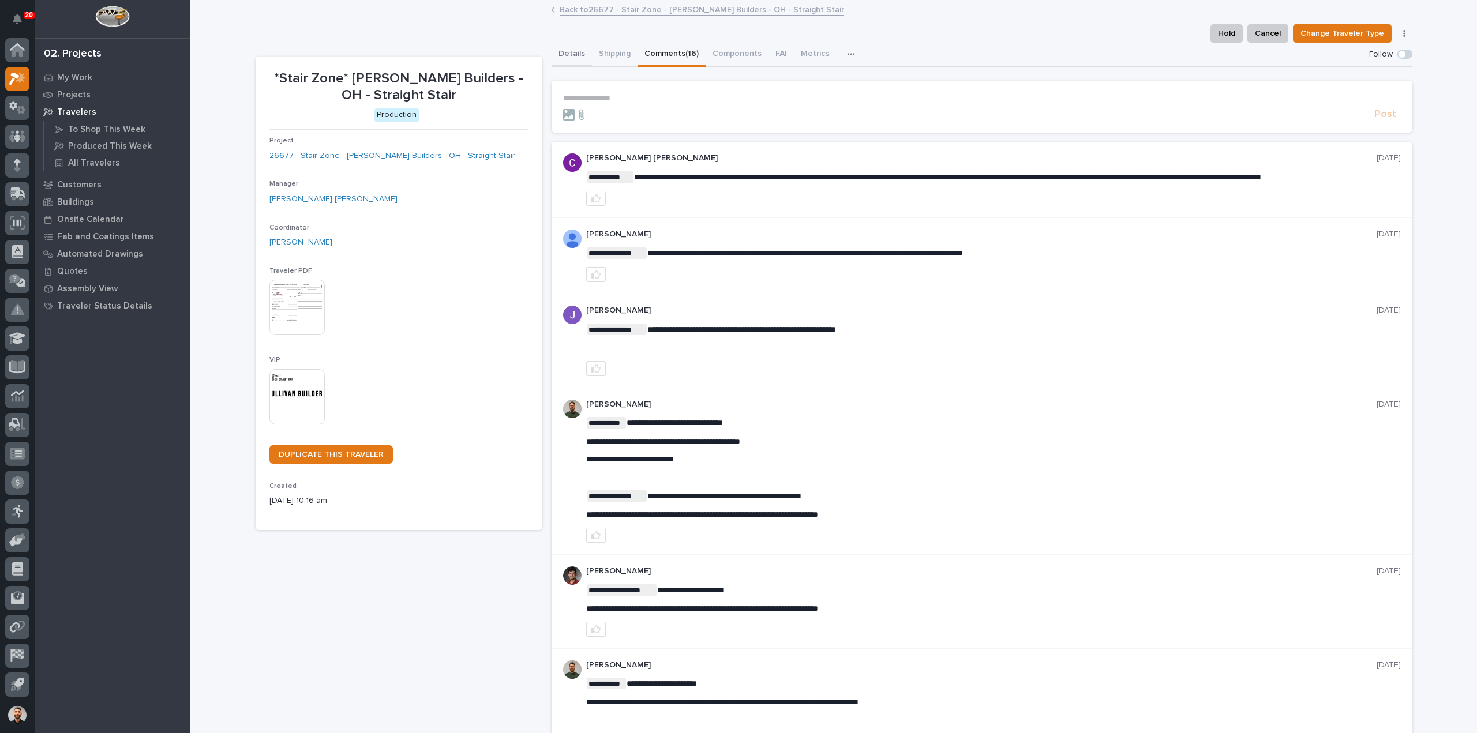
click at [569, 51] on button "Details" at bounding box center [572, 55] width 40 height 24
